Goal: Navigation & Orientation: Find specific page/section

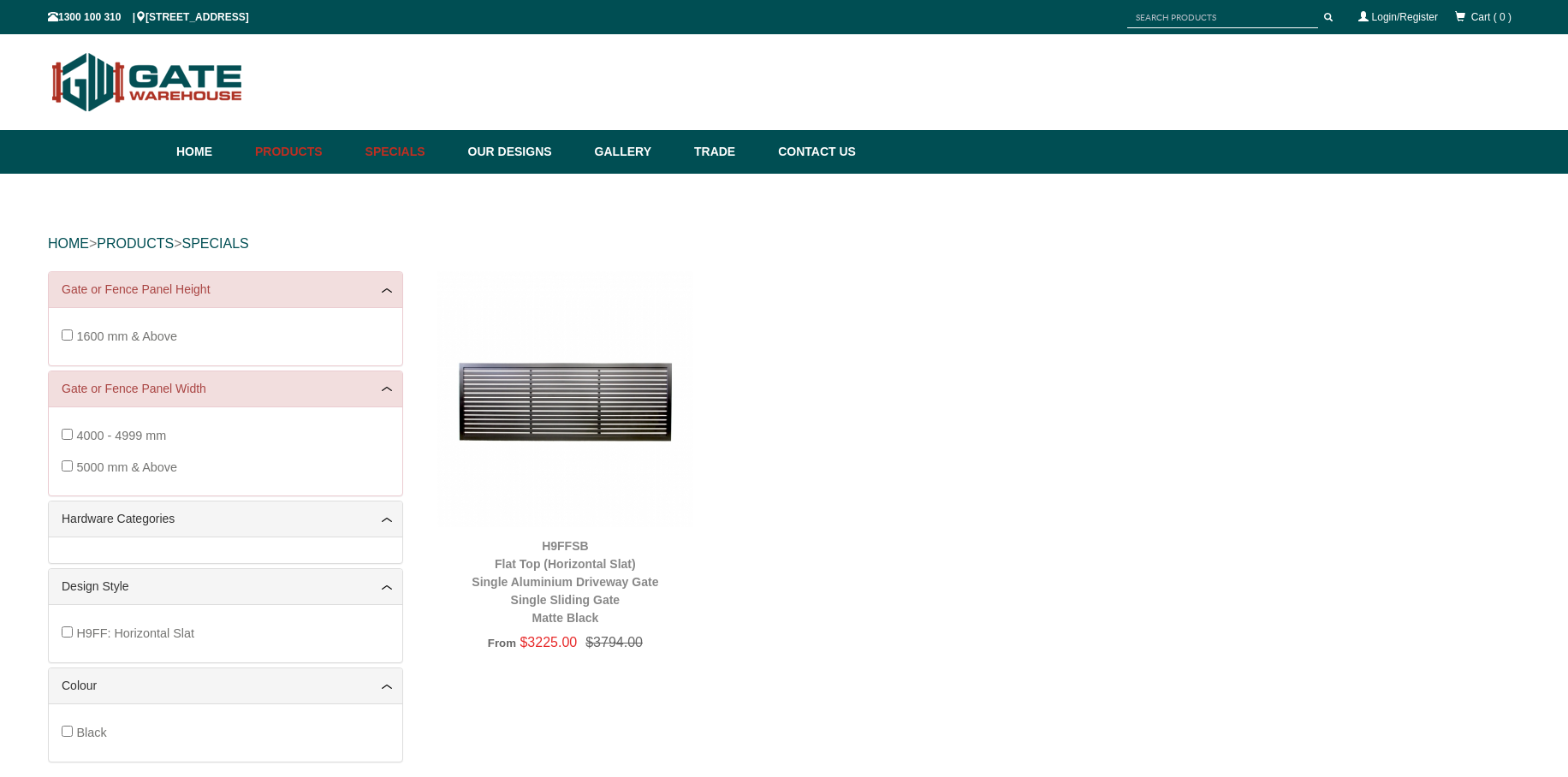
click at [411, 150] on link "Specials" at bounding box center [408, 153] width 102 height 44
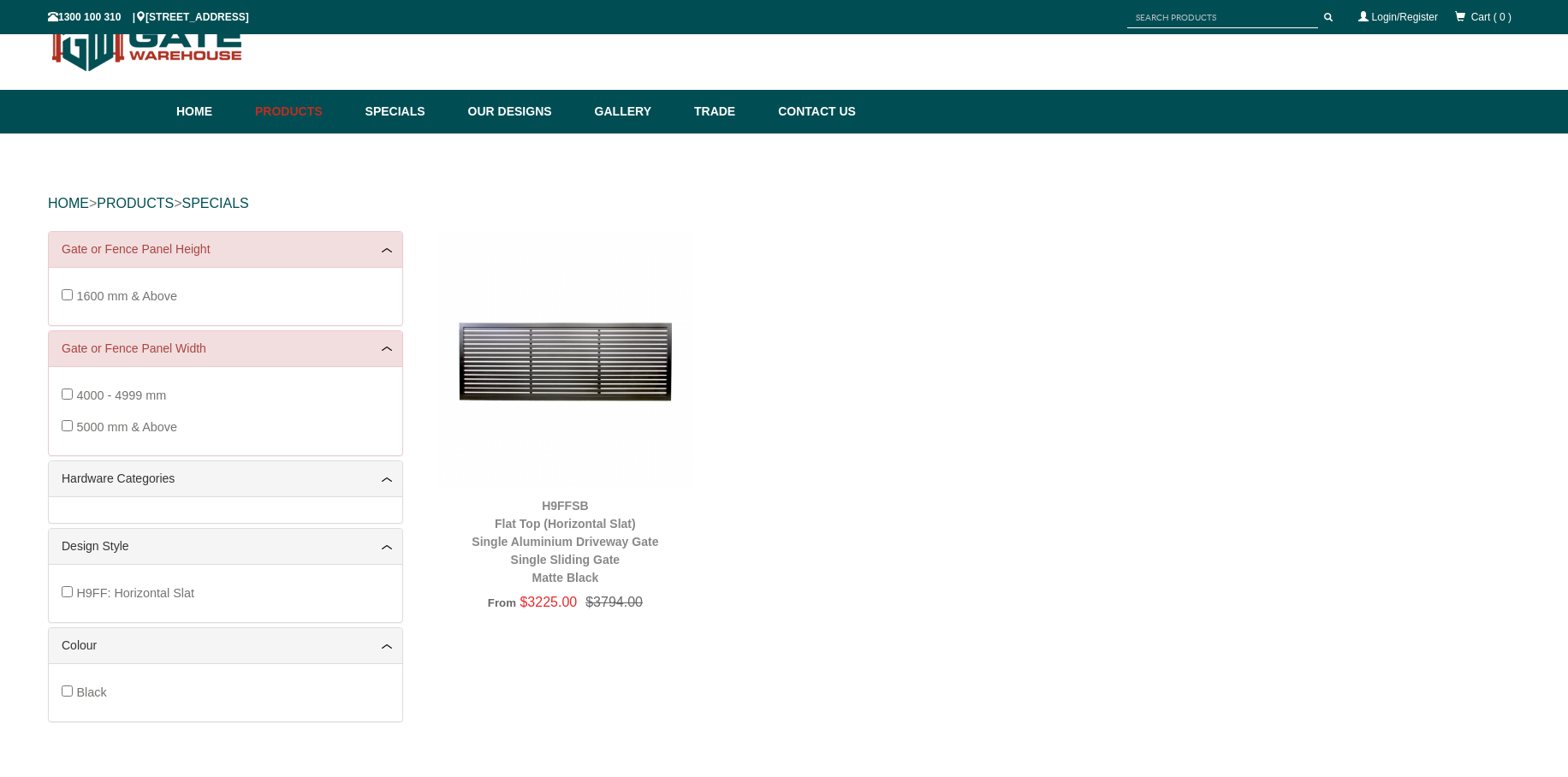
scroll to position [43, 0]
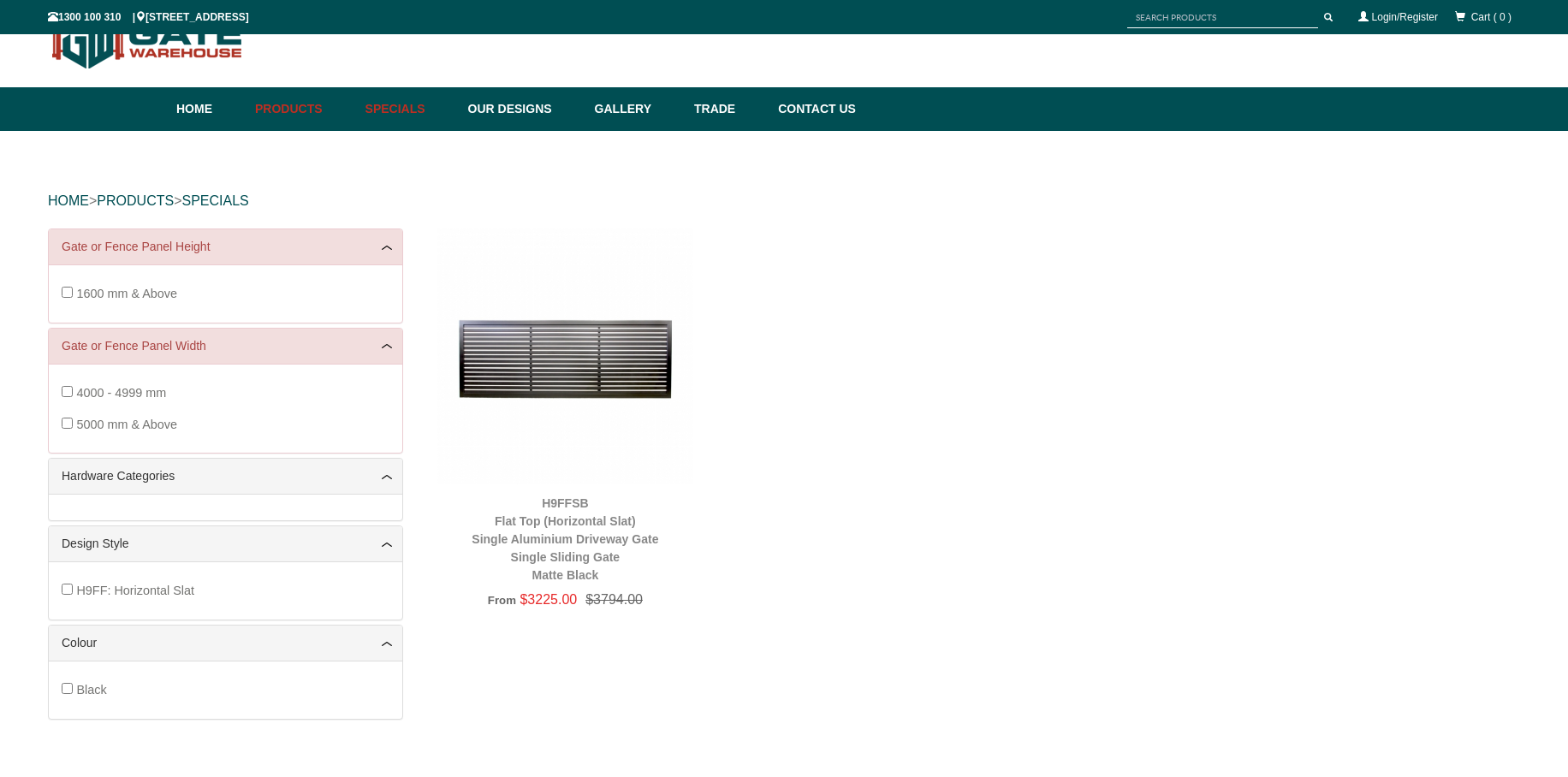
click at [396, 109] on link "Specials" at bounding box center [408, 109] width 102 height 44
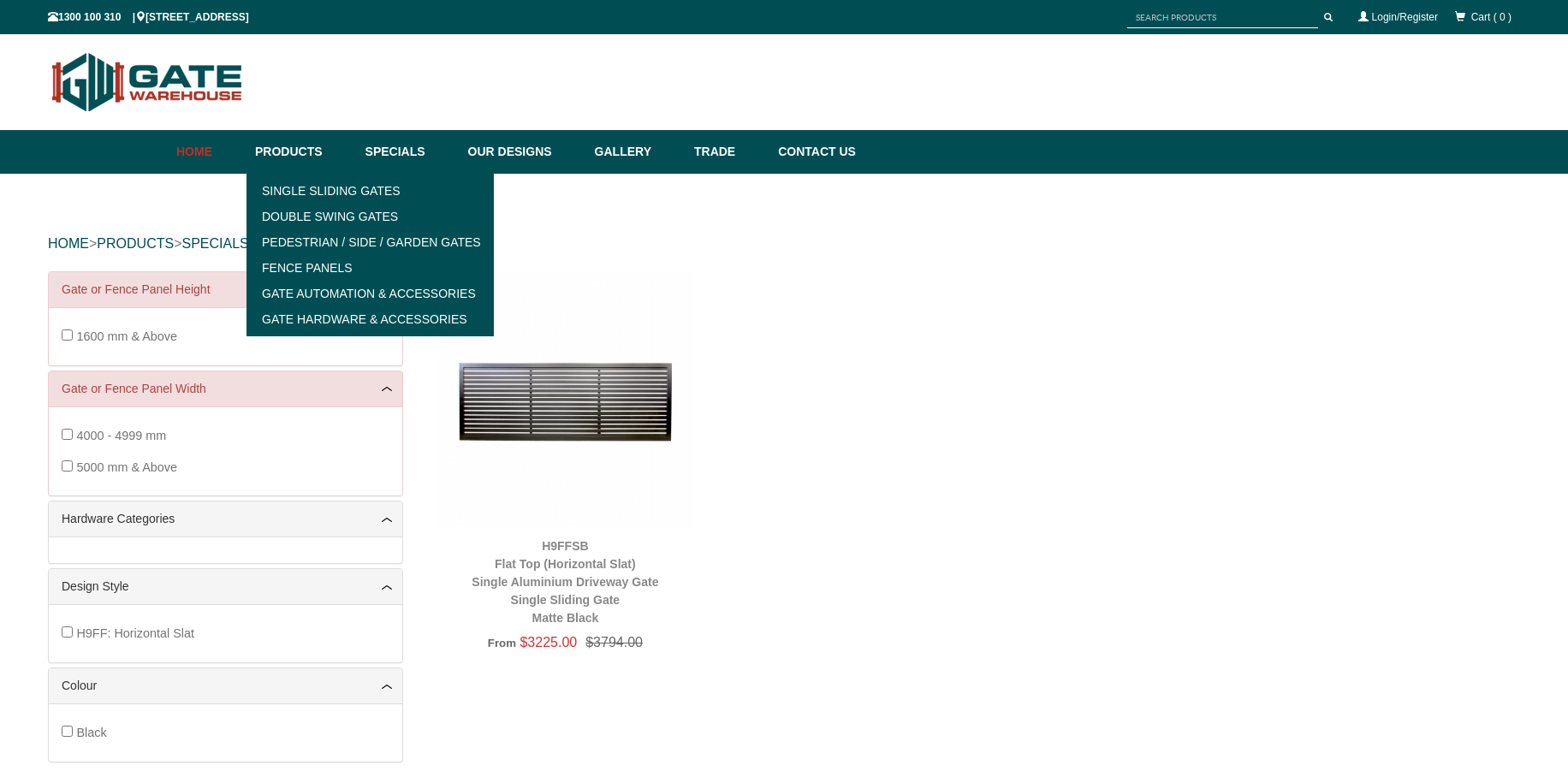
click at [207, 158] on link "Home" at bounding box center [212, 153] width 71 height 44
